Goal: Task Accomplishment & Management: Manage account settings

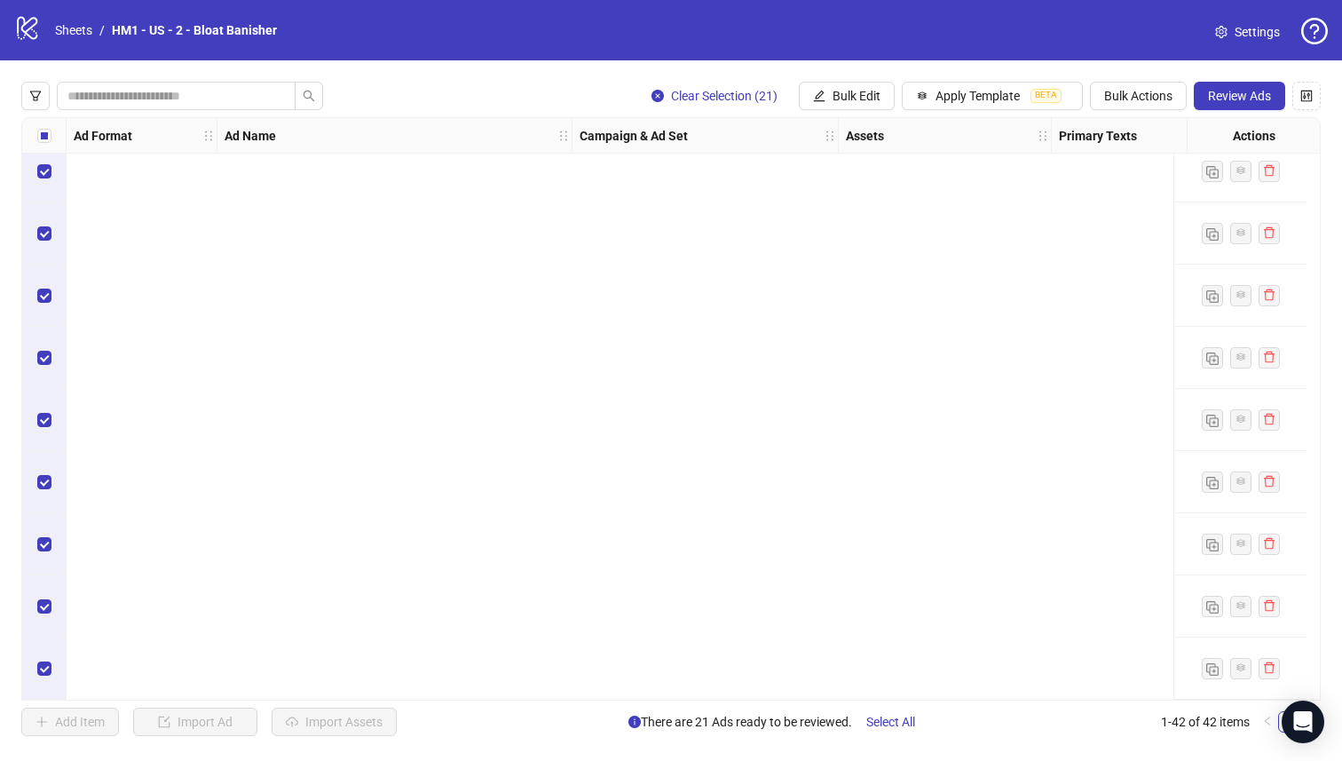
scroll to position [629, 0]
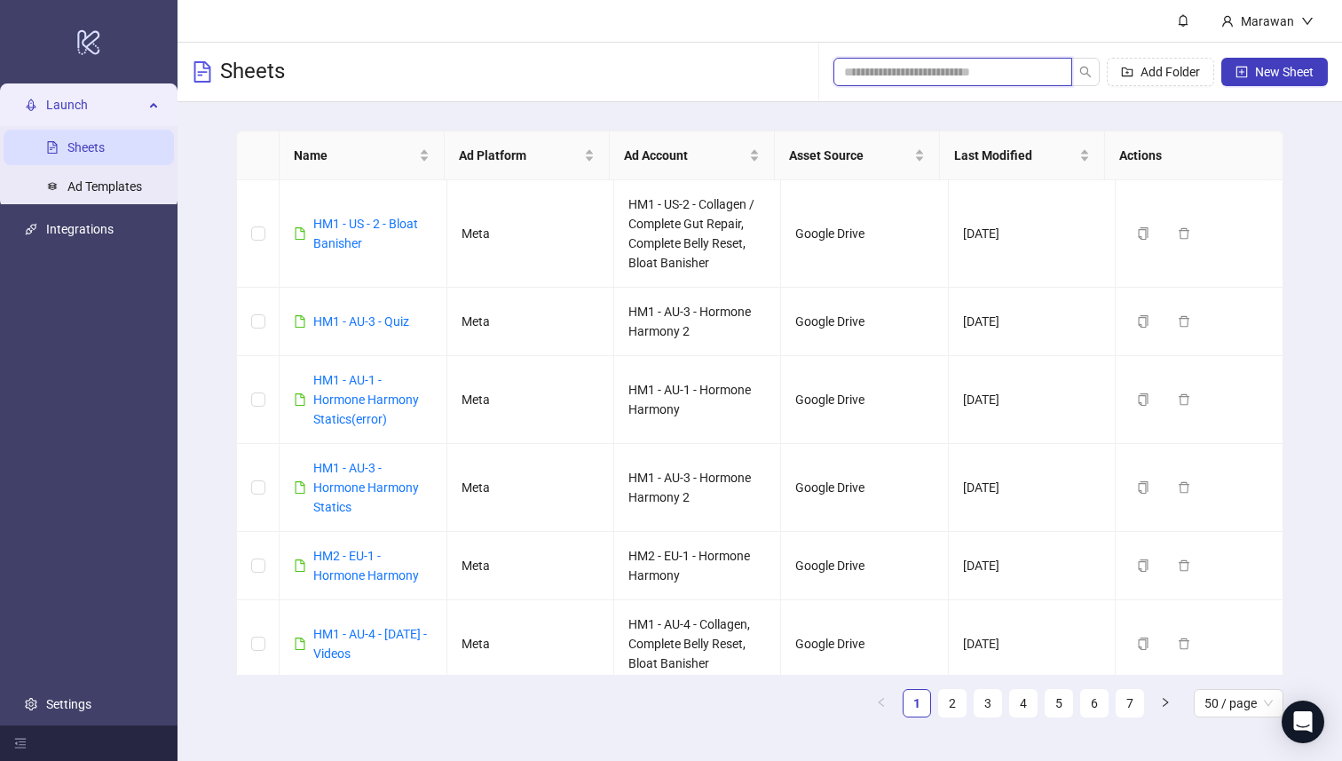
click at [994, 66] on input "search" at bounding box center [945, 72] width 203 height 20
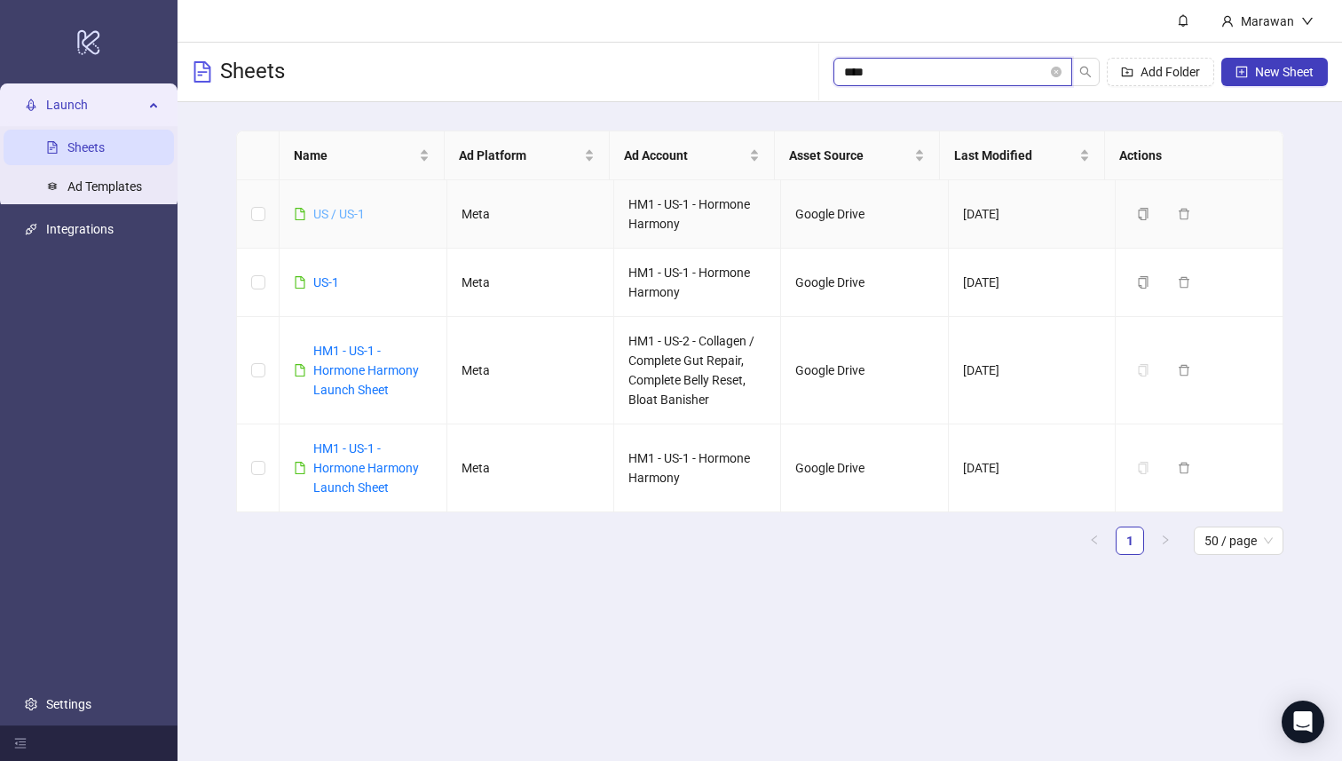
type input "****"
click at [329, 208] on link "US / US-1" at bounding box center [338, 214] width 51 height 14
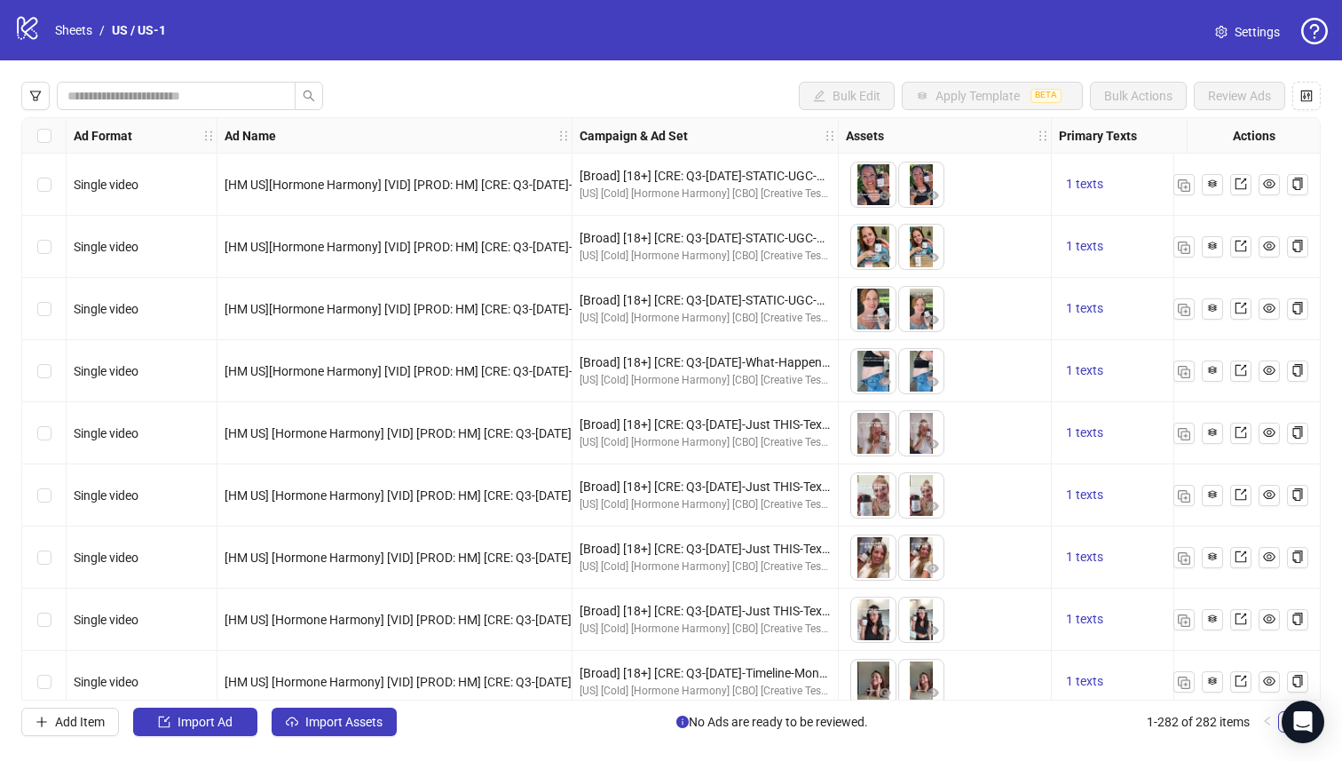
click at [50, 95] on div at bounding box center [172, 96] width 302 height 28
click at [44, 96] on button "button" at bounding box center [35, 96] width 28 height 28
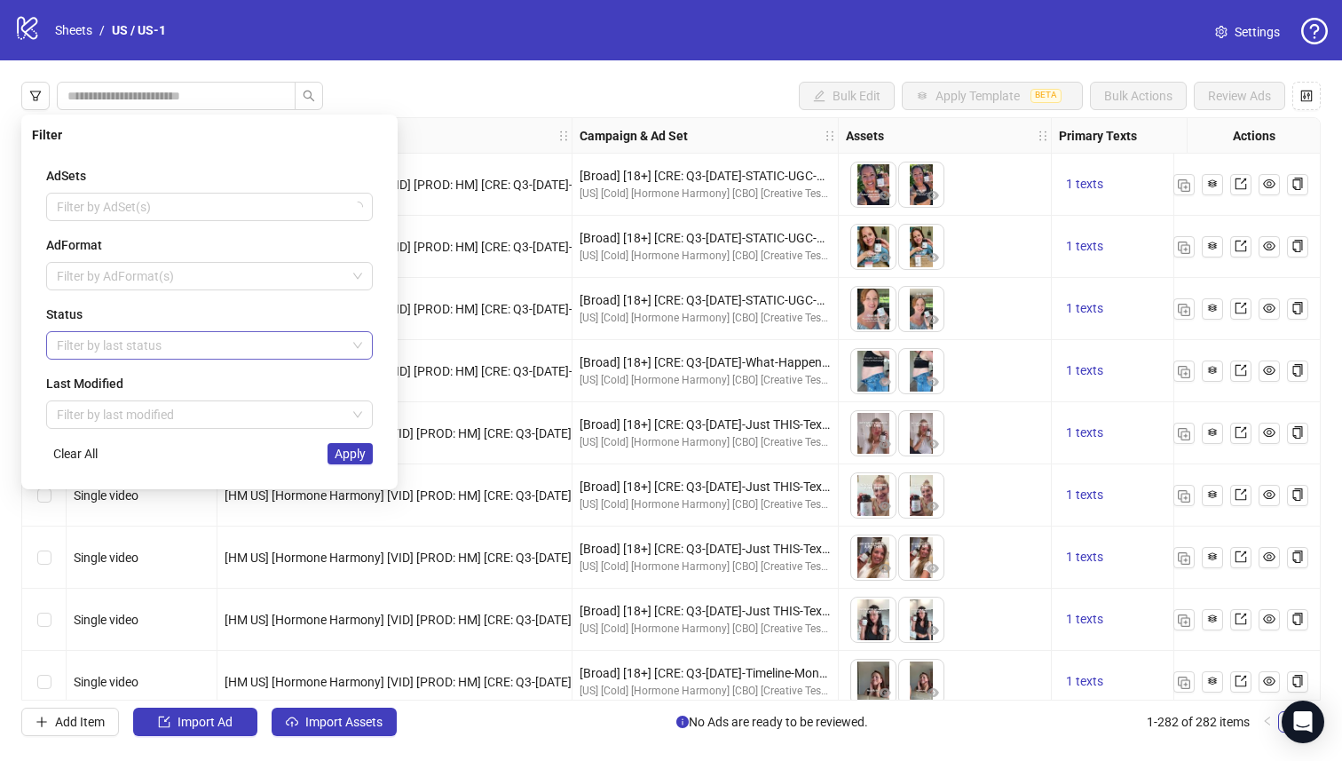
click at [157, 336] on div at bounding box center [200, 345] width 301 height 25
click at [208, 376] on div "Draft" at bounding box center [209, 381] width 298 height 20
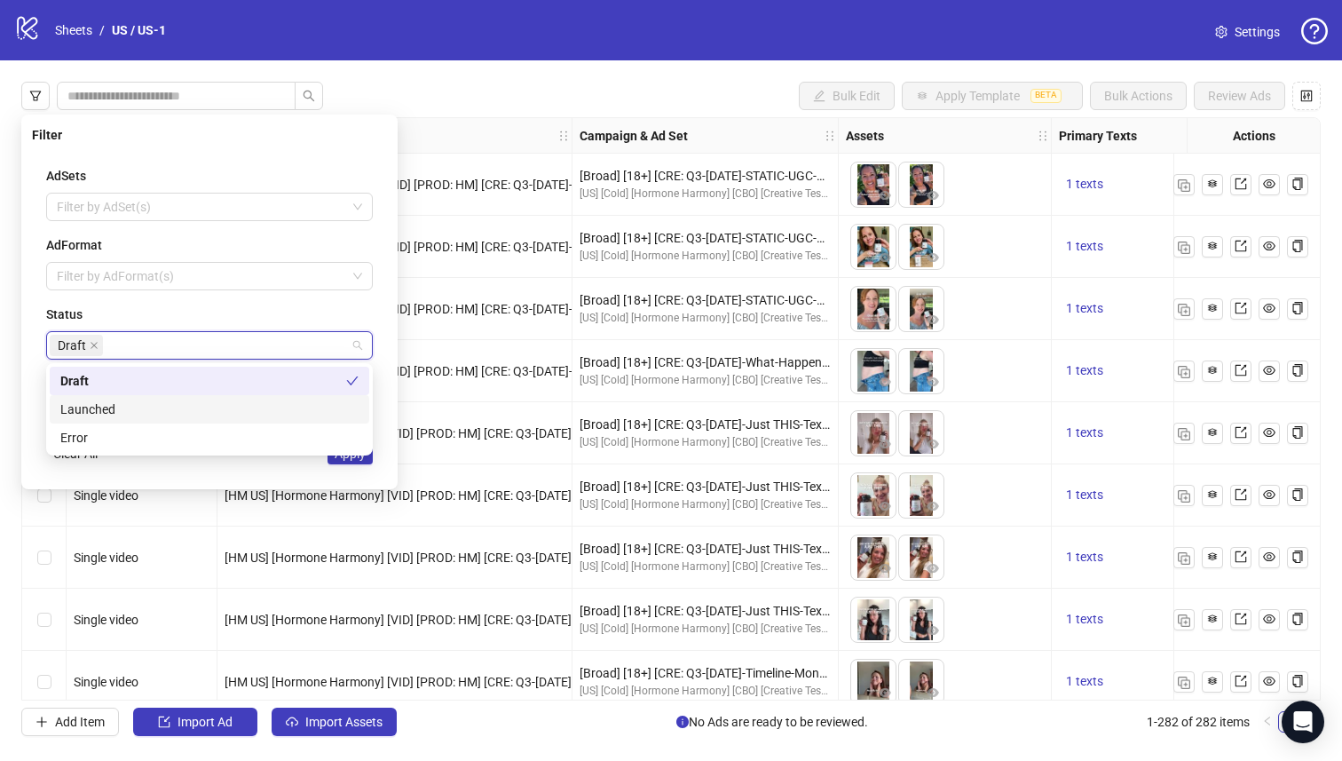
click at [372, 449] on div "draft launched error Draft Launched Error" at bounding box center [209, 409] width 327 height 92
click at [367, 457] on button "Apply" at bounding box center [350, 453] width 45 height 21
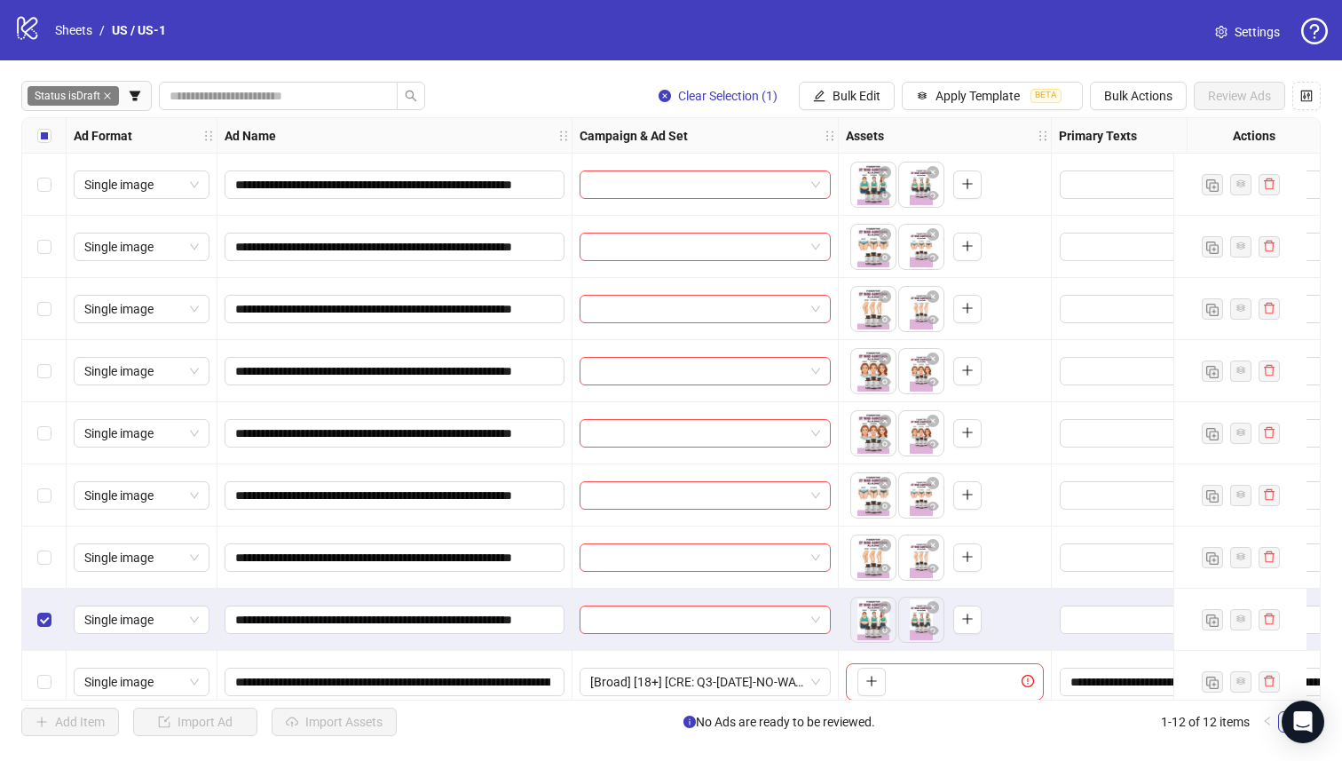
click at [45, 584] on div "Select row 7" at bounding box center [44, 557] width 44 height 62
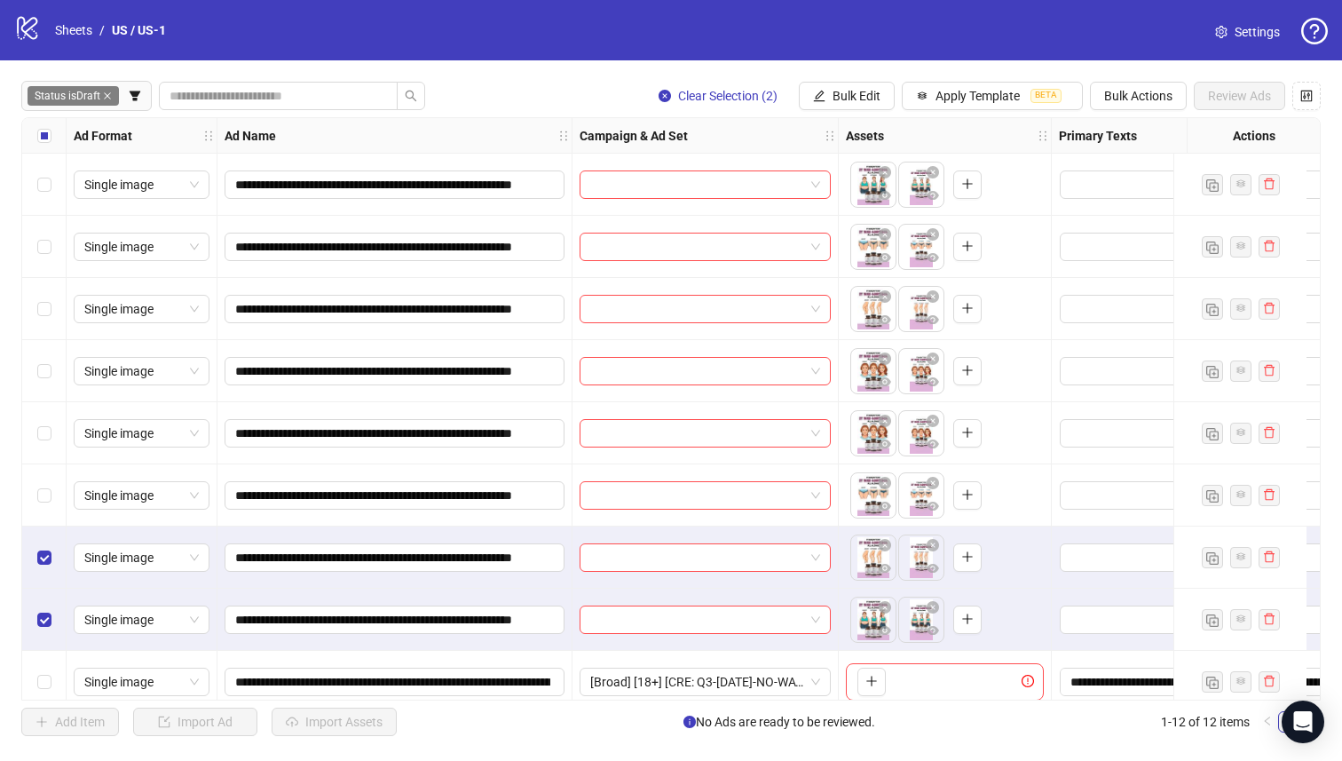
click at [36, 540] on div "Select row 7" at bounding box center [44, 557] width 44 height 62
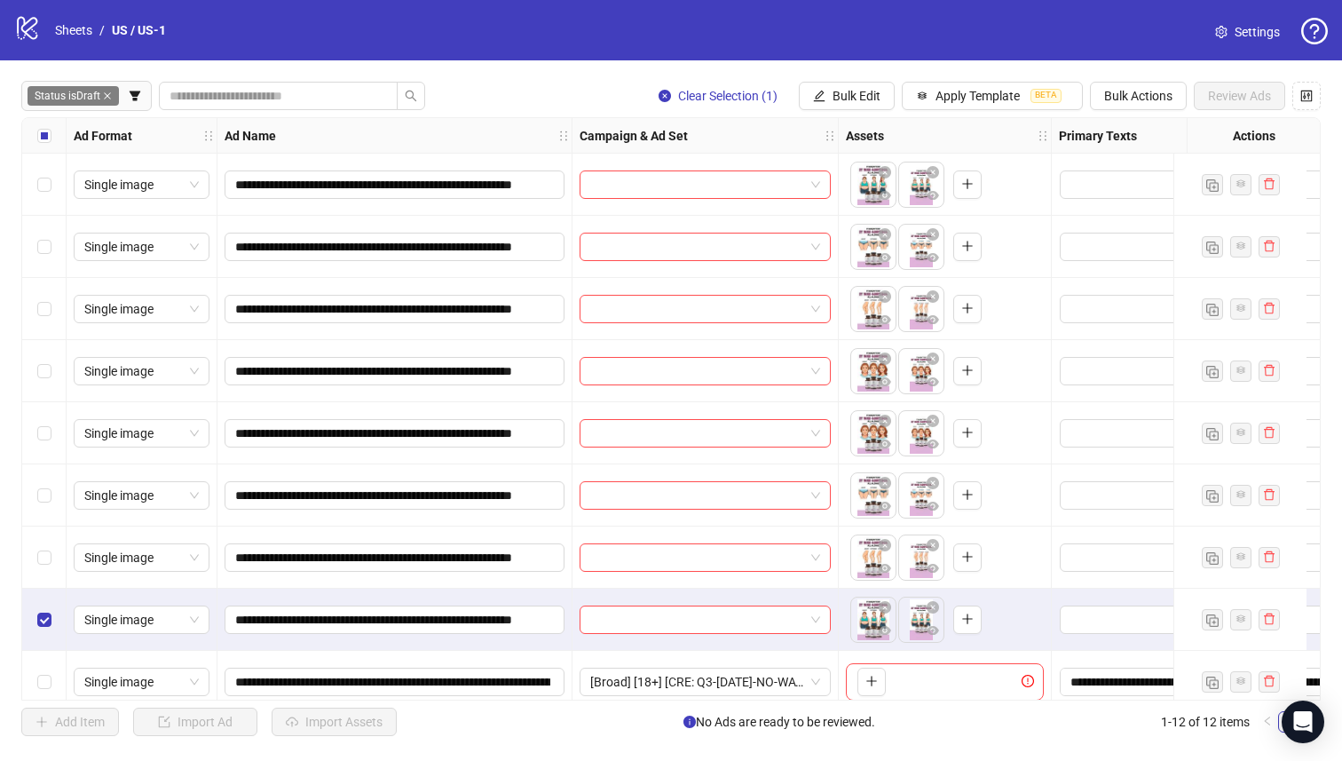
click at [43, 473] on div "Select row 6" at bounding box center [44, 495] width 44 height 62
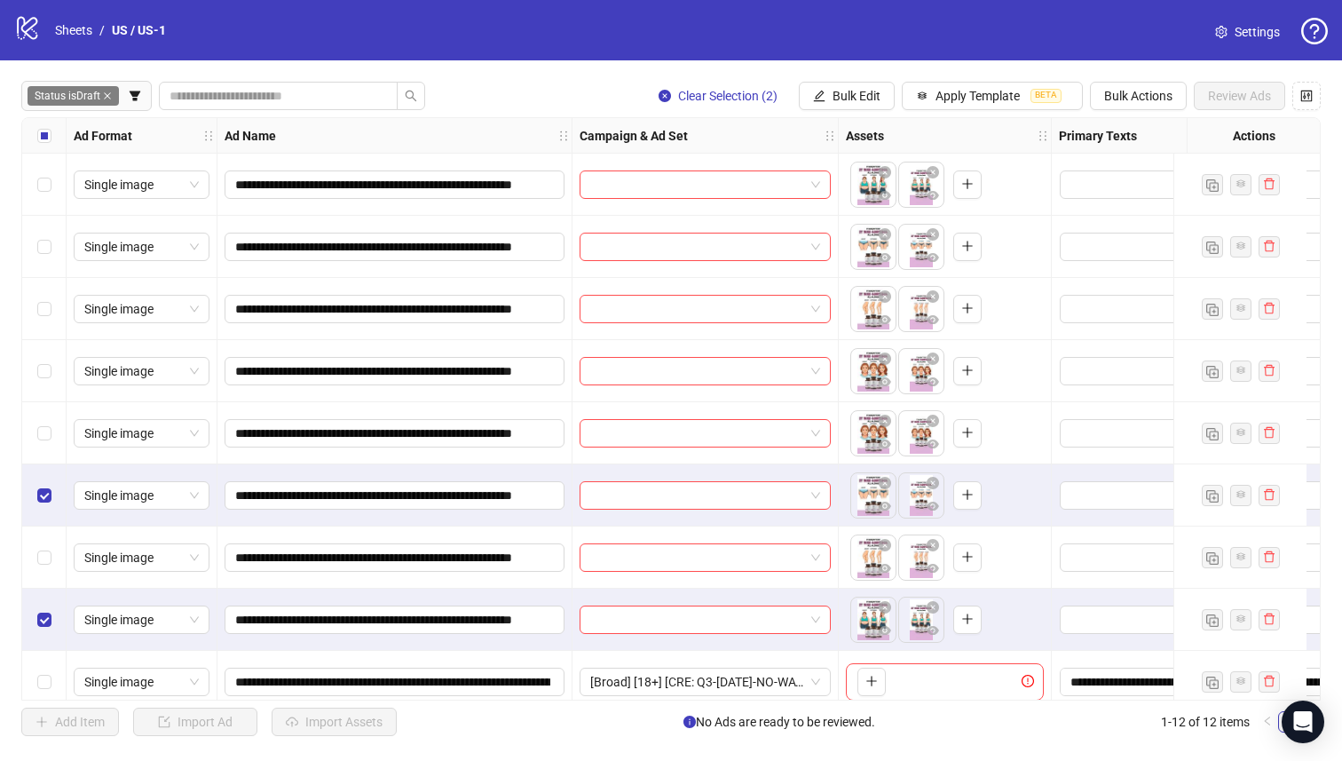
click at [38, 535] on div "Select row 7" at bounding box center [44, 557] width 44 height 62
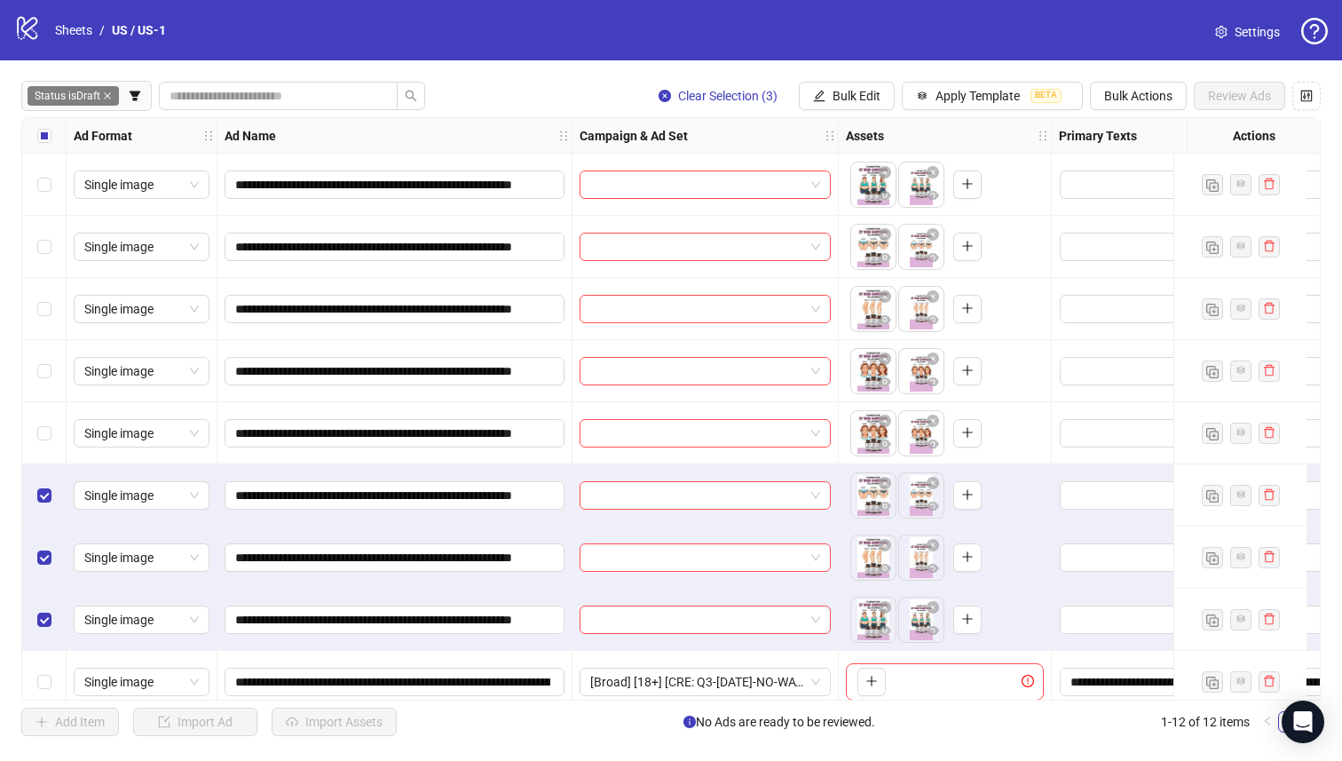
click at [60, 416] on div "Select row 5" at bounding box center [44, 433] width 44 height 62
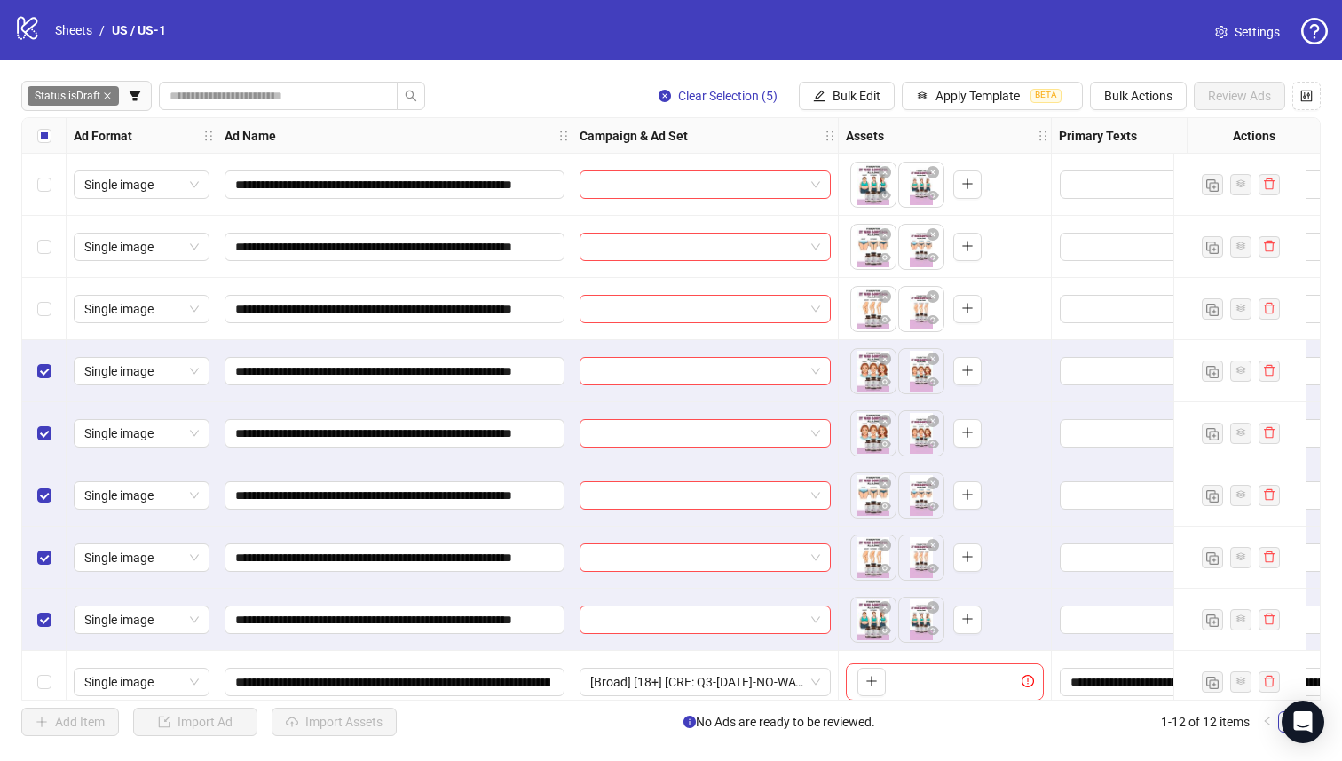
click at [43, 333] on div "Select row 3" at bounding box center [44, 309] width 44 height 62
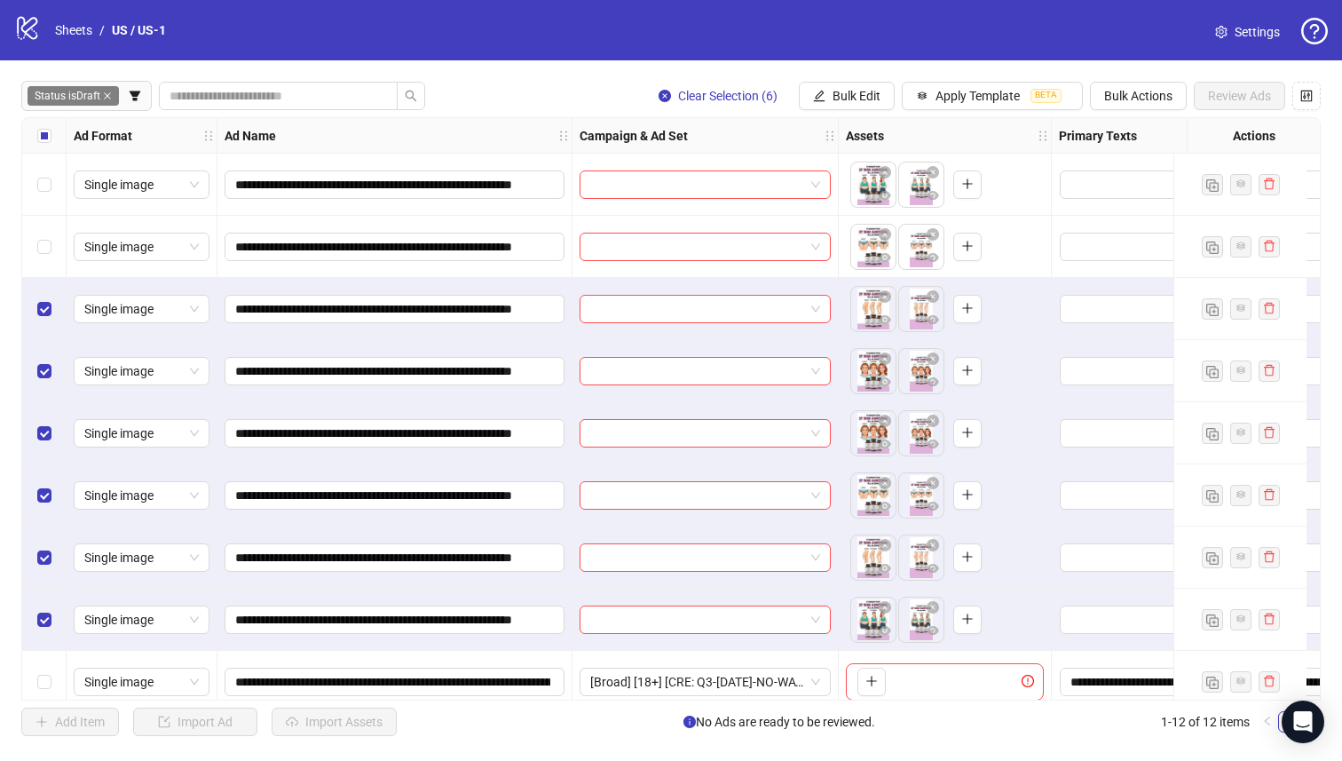
click at [52, 256] on div "Select row 2" at bounding box center [44, 247] width 44 height 62
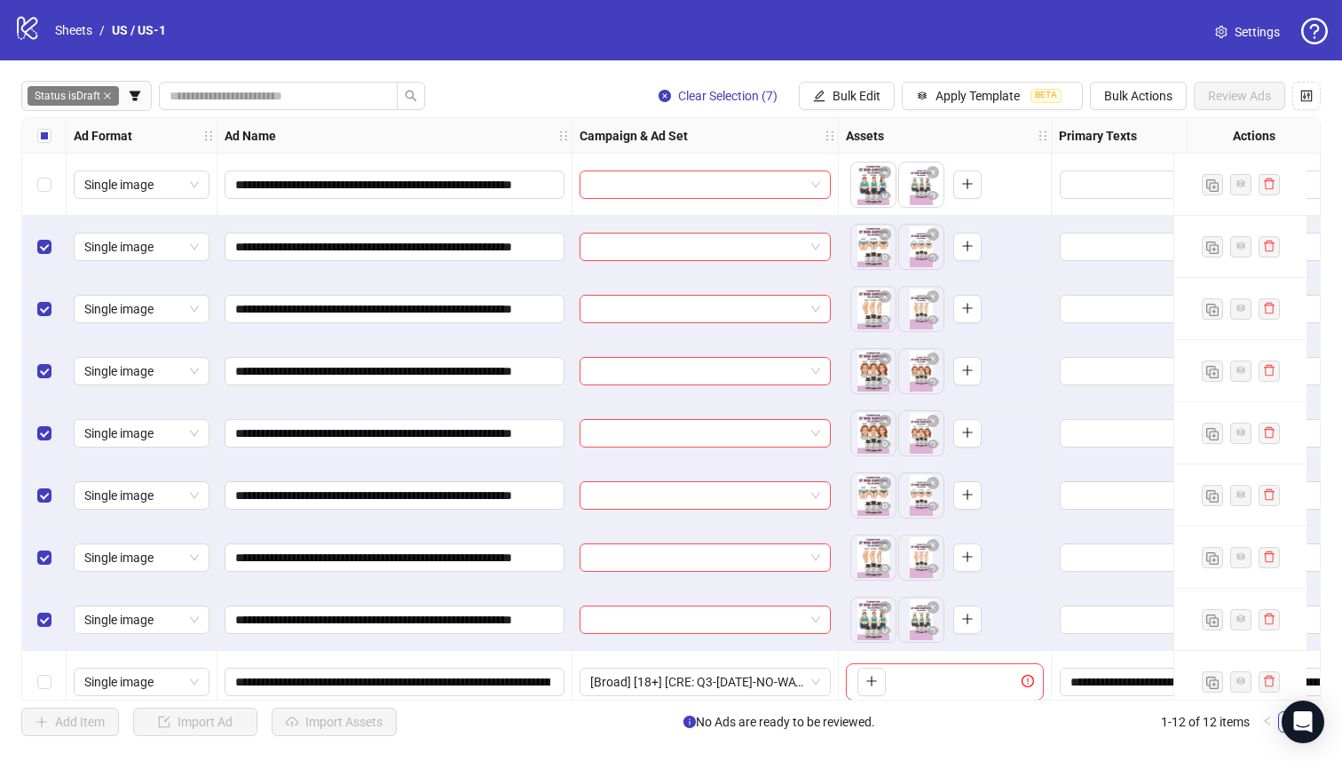
click at [56, 162] on div "Select row 1" at bounding box center [44, 185] width 44 height 62
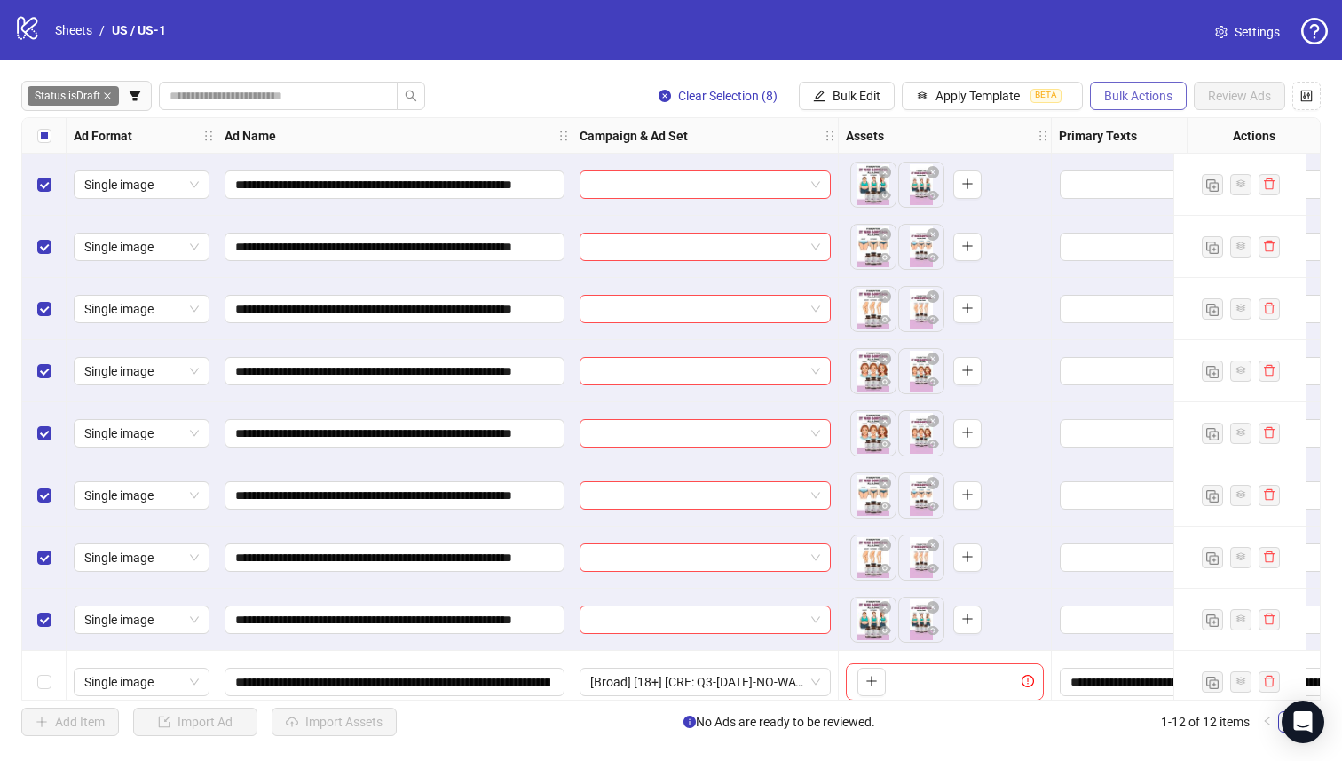
click at [1143, 99] on span "Bulk Actions" at bounding box center [1138, 96] width 68 height 14
click at [1135, 131] on span "Delete" at bounding box center [1164, 133] width 122 height 20
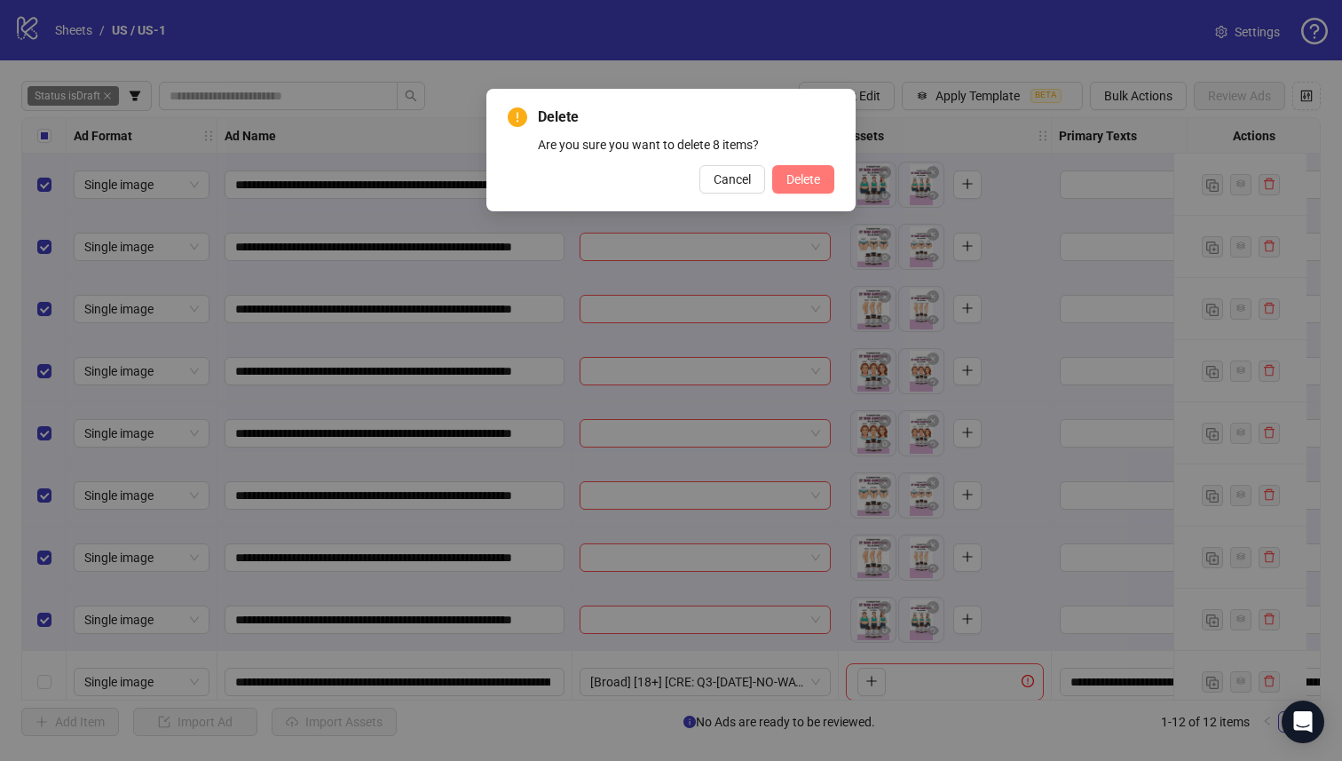
click at [831, 187] on div "Delete Are you sure you want to delete 8 items? Cancel Delete" at bounding box center [670, 150] width 369 height 123
click at [818, 179] on span "Delete" at bounding box center [804, 179] width 34 height 14
